Goal: Task Accomplishment & Management: Manage account settings

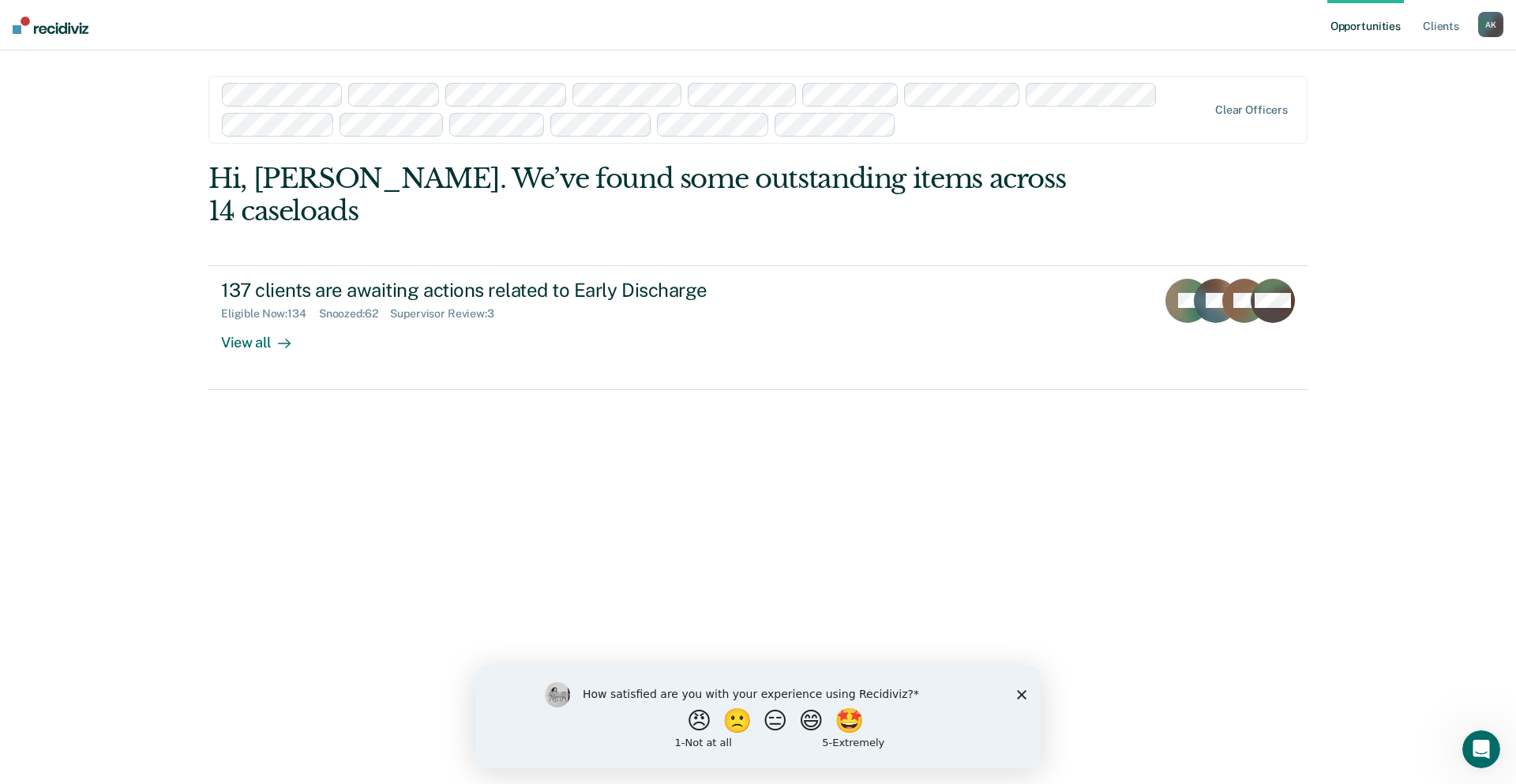
drag, startPoint x: 1493, startPoint y: 2, endPoint x: 1151, endPoint y: 26, distance: 342.8
click at [1151, 26] on nav "Opportunities Client s [PERSON_NAME] A K Profile How it works Log Out" at bounding box center [758, 25] width 1516 height 51
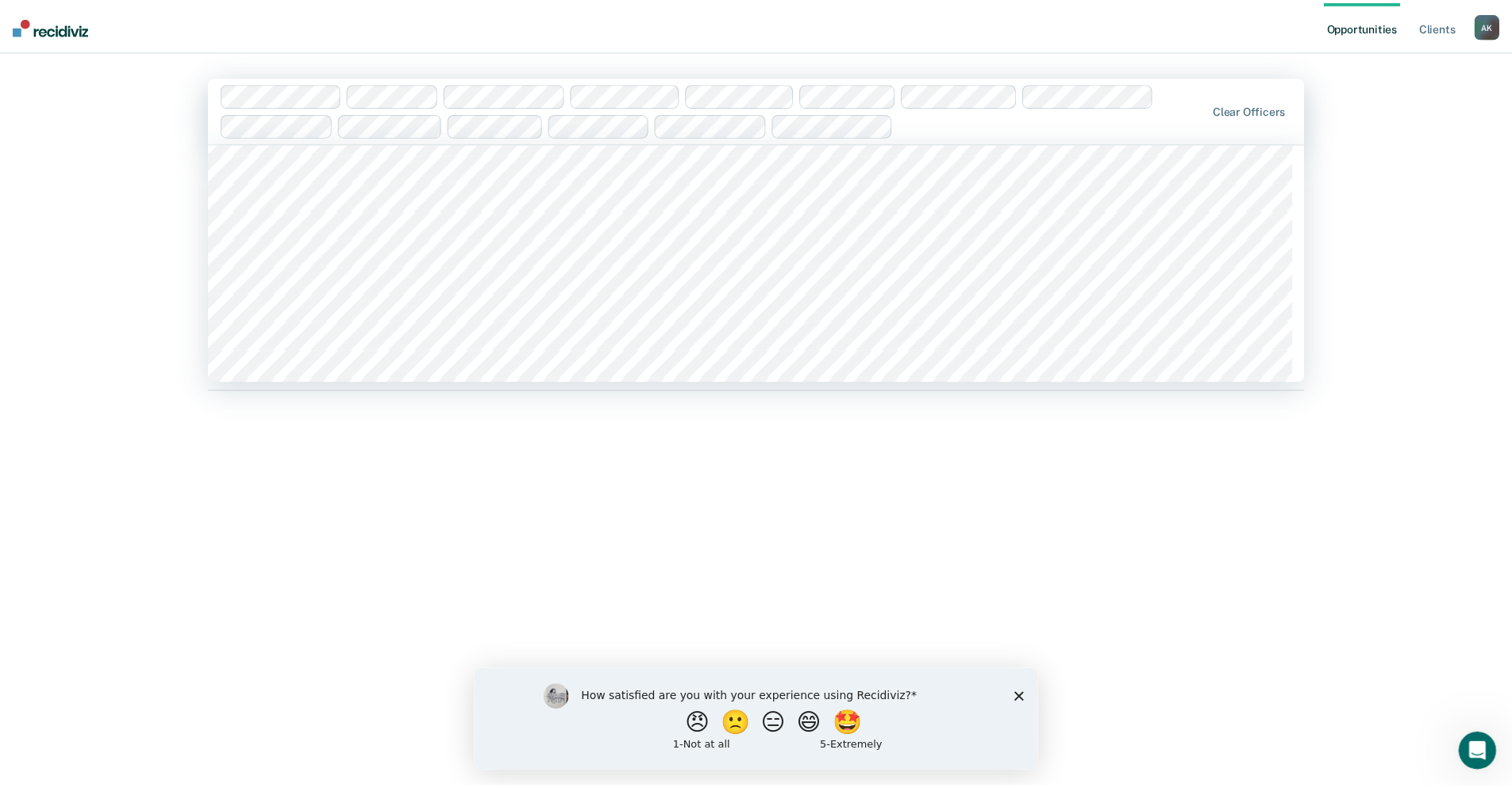
scroll to position [2142, 0]
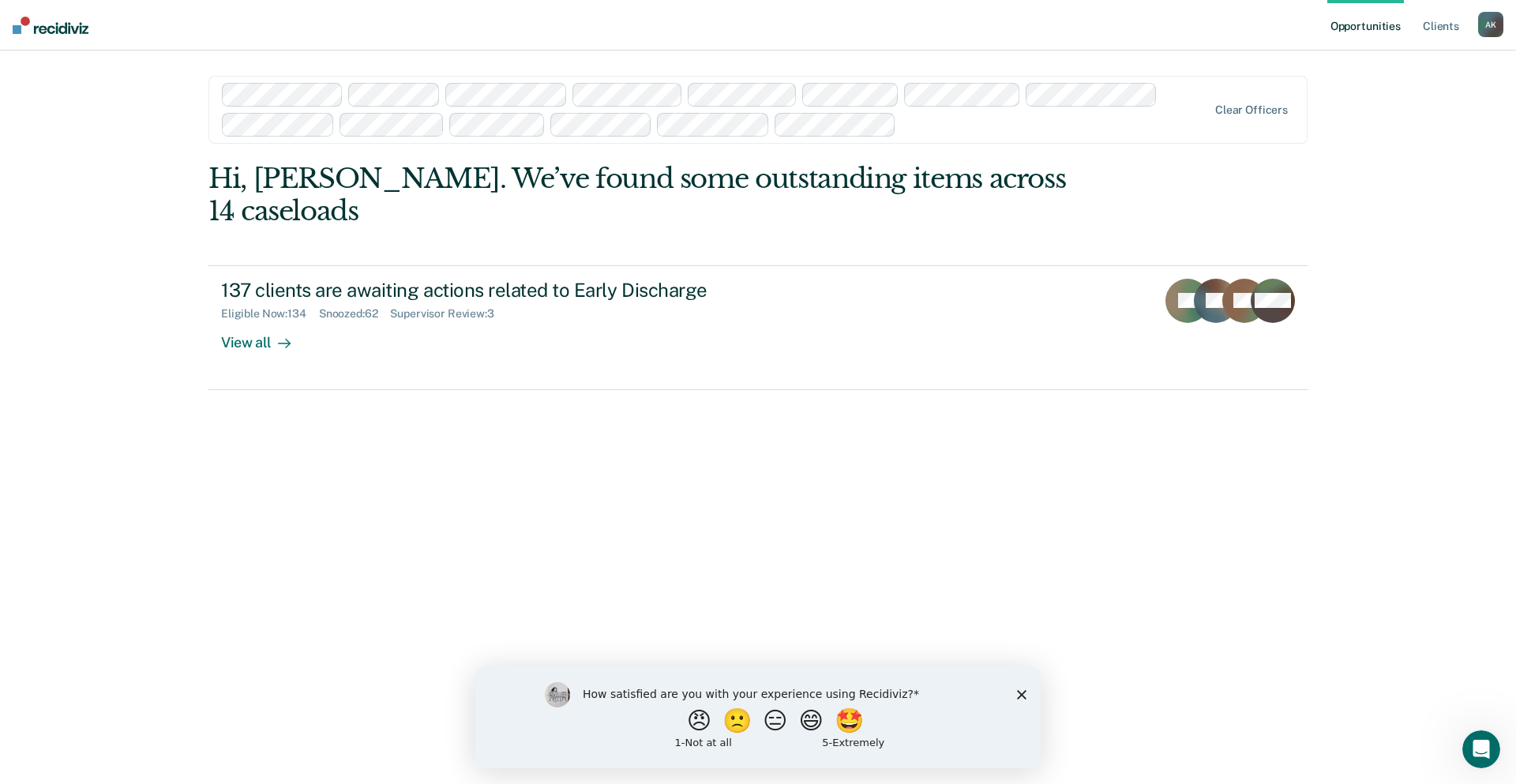
drag, startPoint x: 369, startPoint y: 511, endPoint x: 363, endPoint y: 502, distance: 10.8
click at [367, 508] on div "Hi, [PERSON_NAME]. We’ve found some outstanding items across 14 caseloads 137 c…" at bounding box center [758, 466] width 1099 height 607
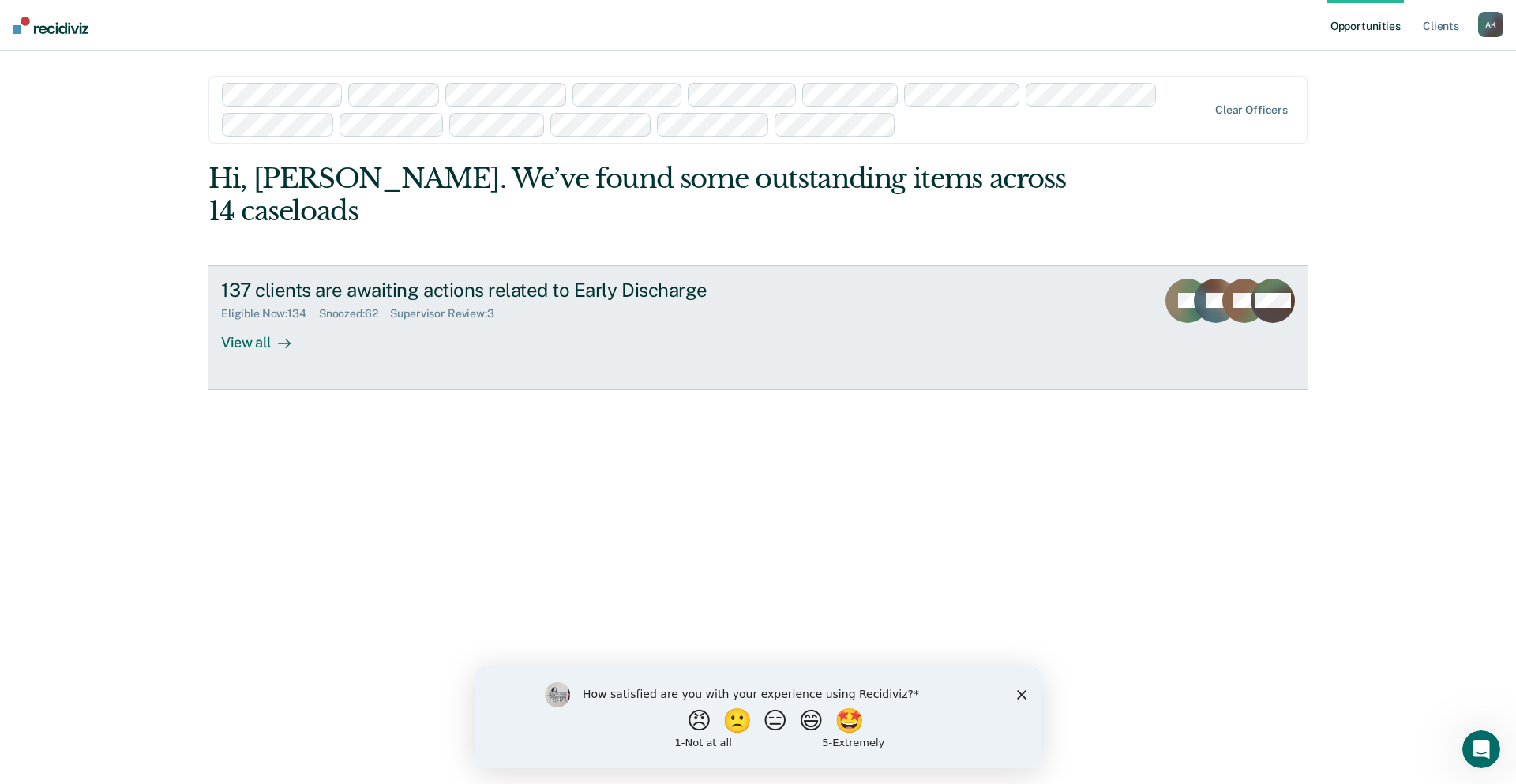
click at [459, 278] on div "137 clients are awaiting actions related to Early Discharge" at bounding box center [498, 289] width 555 height 23
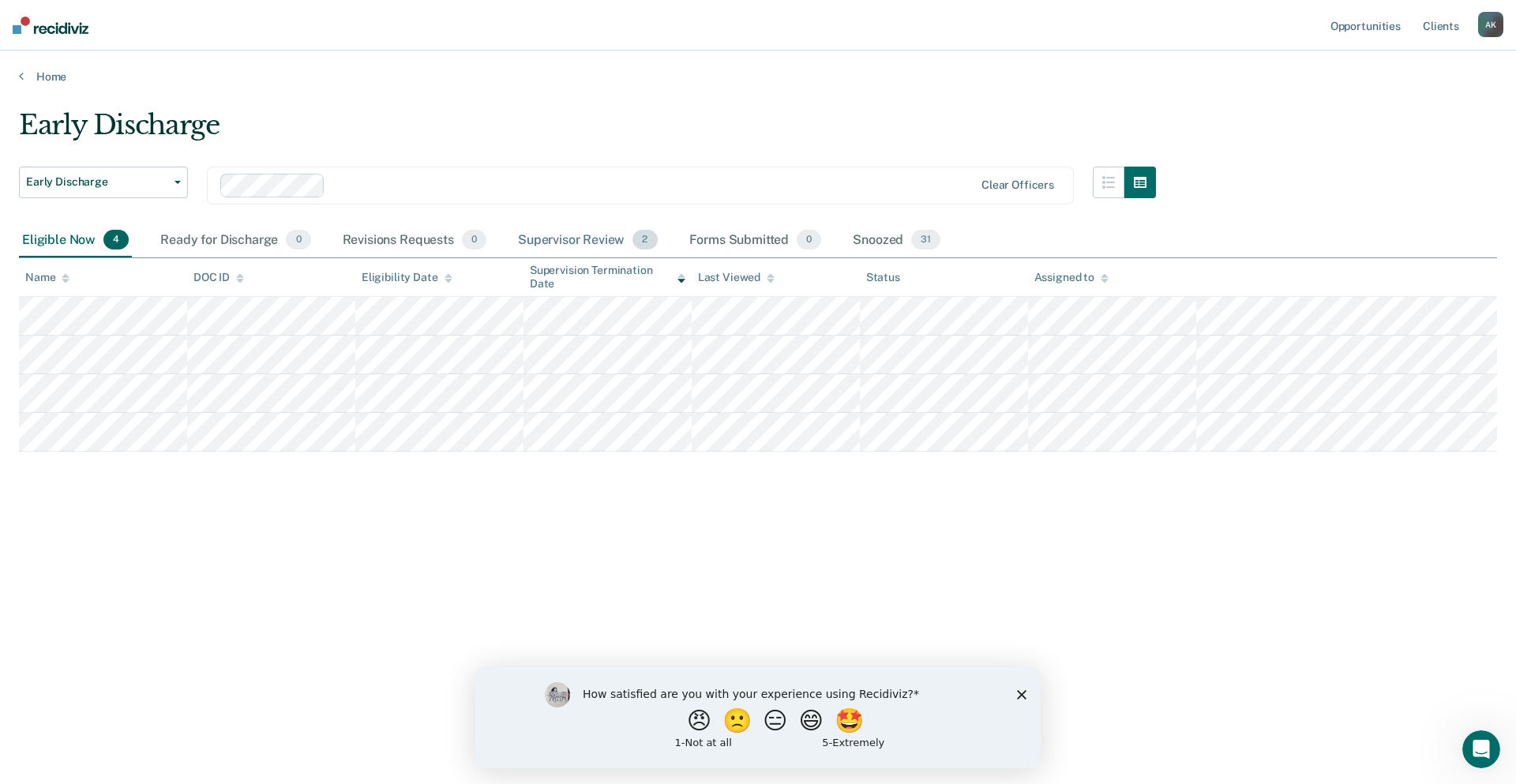
click at [574, 236] on div "Supervisor Review 2" at bounding box center [588, 240] width 146 height 35
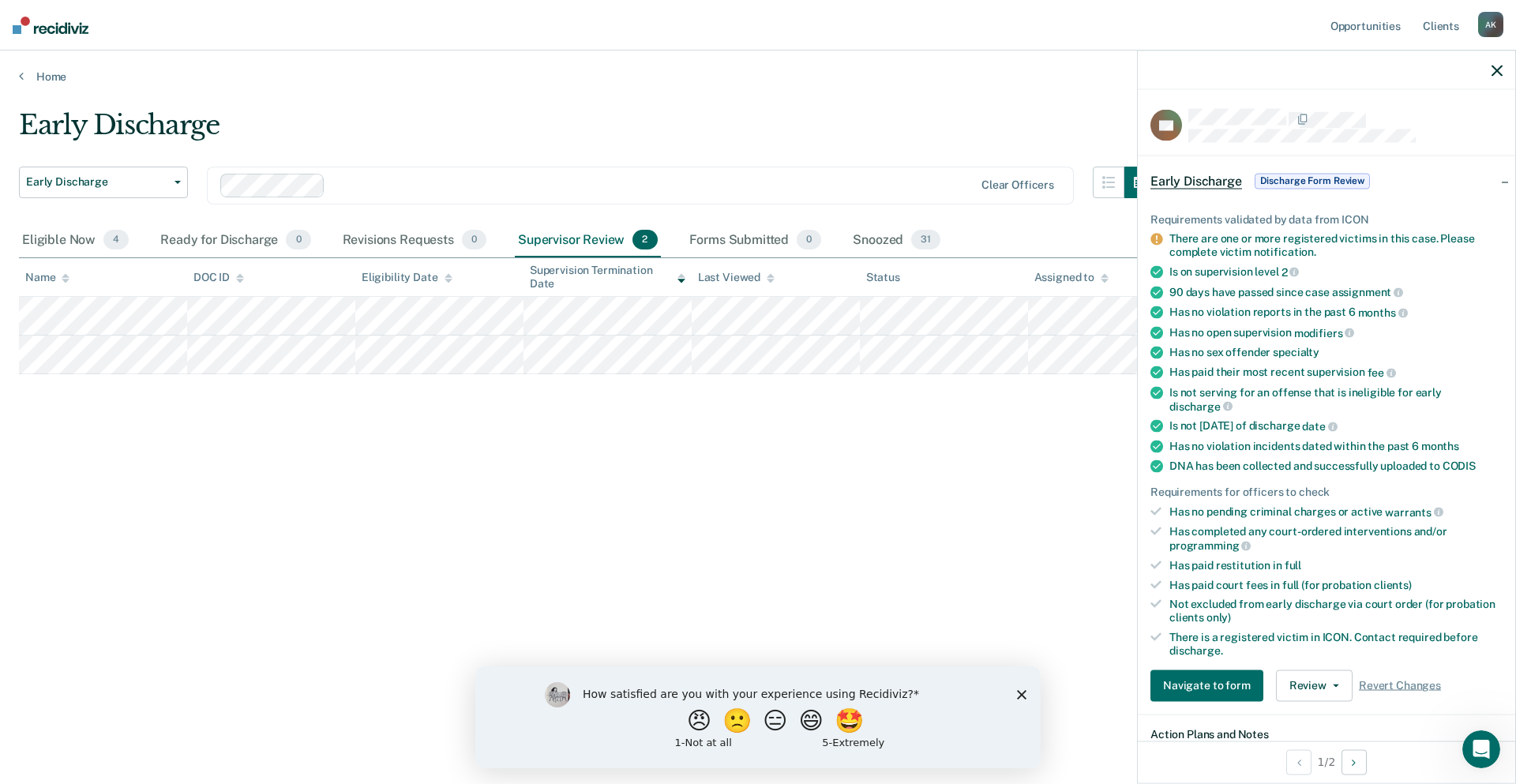
click at [1470, 70] on div at bounding box center [1327, 71] width 378 height 40
